Goal: Transaction & Acquisition: Subscribe to service/newsletter

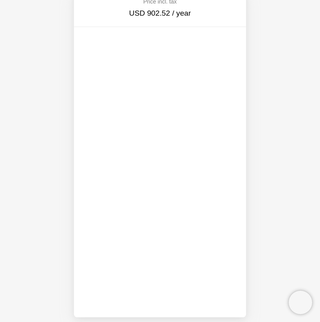
scroll to position [30, 0]
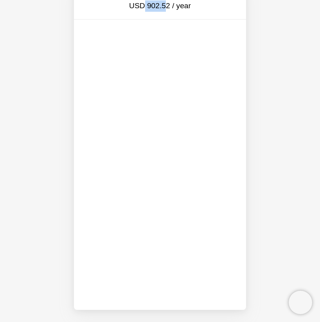
drag, startPoint x: 145, startPoint y: 5, endPoint x: 167, endPoint y: 5, distance: 22.3
click at [167, 5] on div "USD 902.52 / year" at bounding box center [160, 5] width 135 height 11
drag, startPoint x: 170, startPoint y: 6, endPoint x: 147, endPoint y: 6, distance: 22.7
click at [147, 6] on div "USD 902.52 / year" at bounding box center [160, 5] width 135 height 11
copy div "902.52"
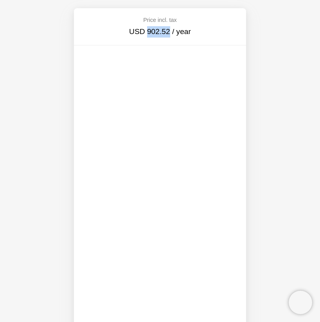
scroll to position [0, 0]
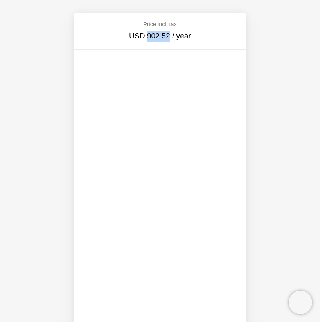
copy div "902.52"
click at [150, 23] on span "Price incl. tax" at bounding box center [160, 24] width 34 height 6
click at [78, 192] on div at bounding box center [160, 205] width 172 height 305
click at [262, 151] on div "Price incl. tax USD 902.52 / year" at bounding box center [160, 161] width 320 height 322
click at [81, 170] on div at bounding box center [160, 195] width 172 height 284
